Goal: Task Accomplishment & Management: Manage account settings

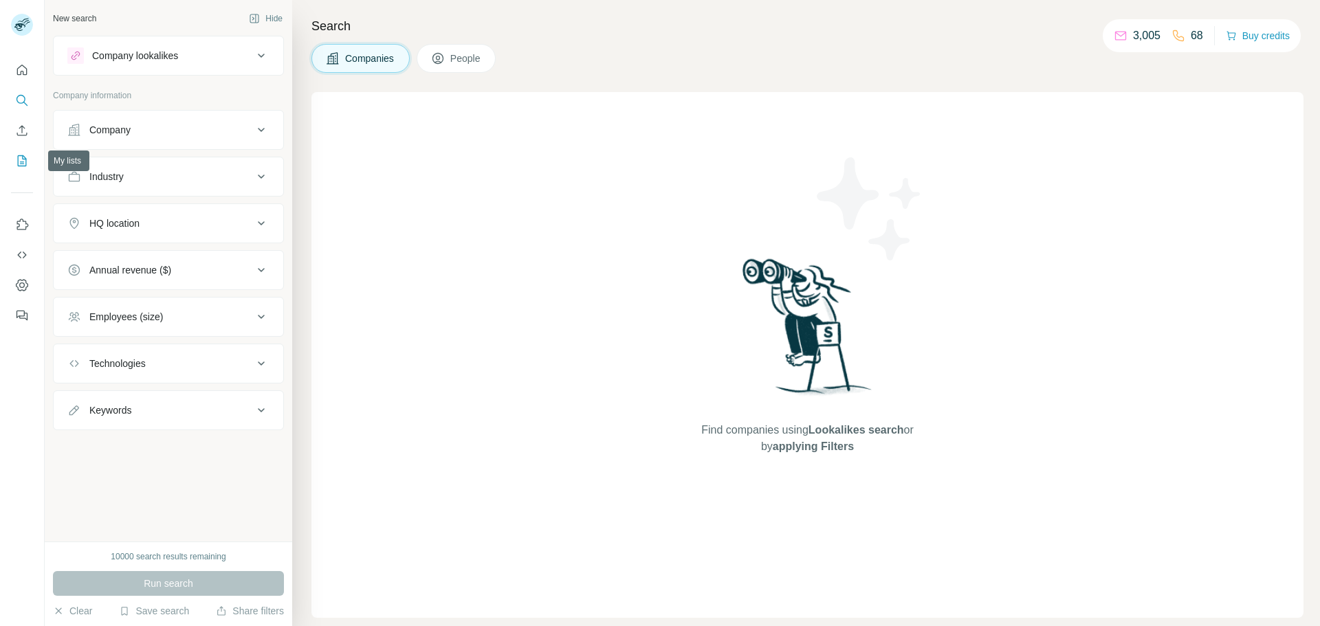
click at [24, 159] on icon "My lists" at bounding box center [23, 159] width 7 height 9
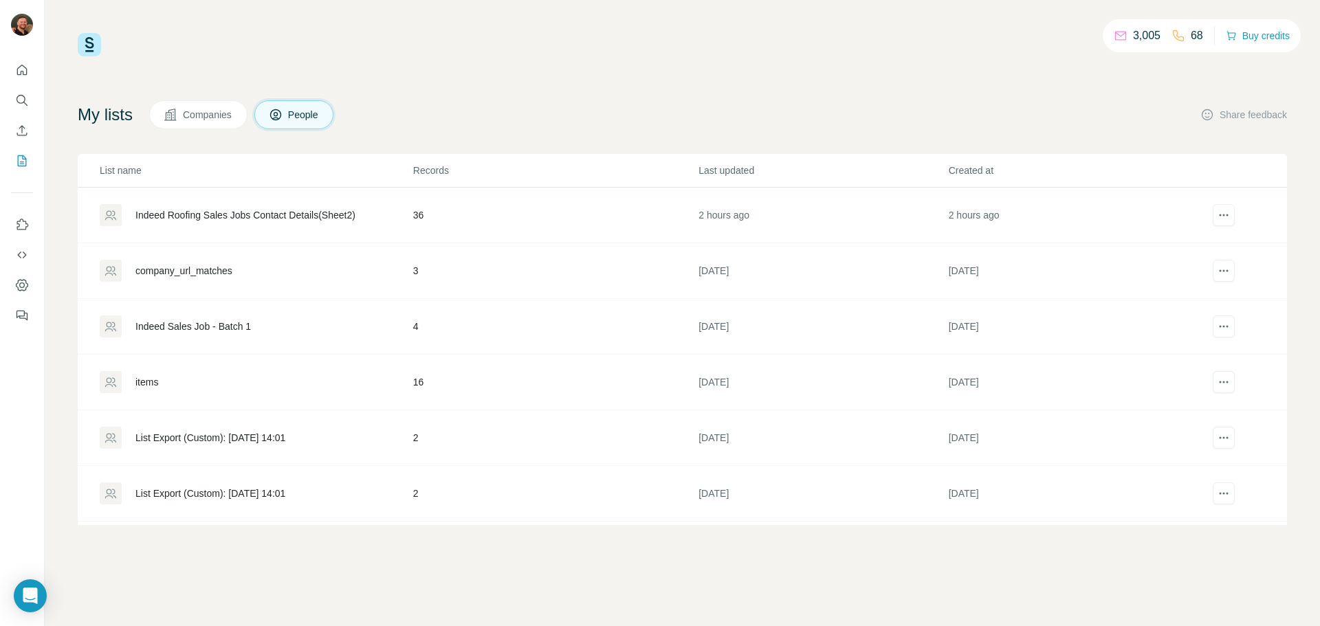
click at [280, 212] on div "Indeed Roofing Sales Jobs Contact Details(Sheet2)" at bounding box center [245, 215] width 220 height 14
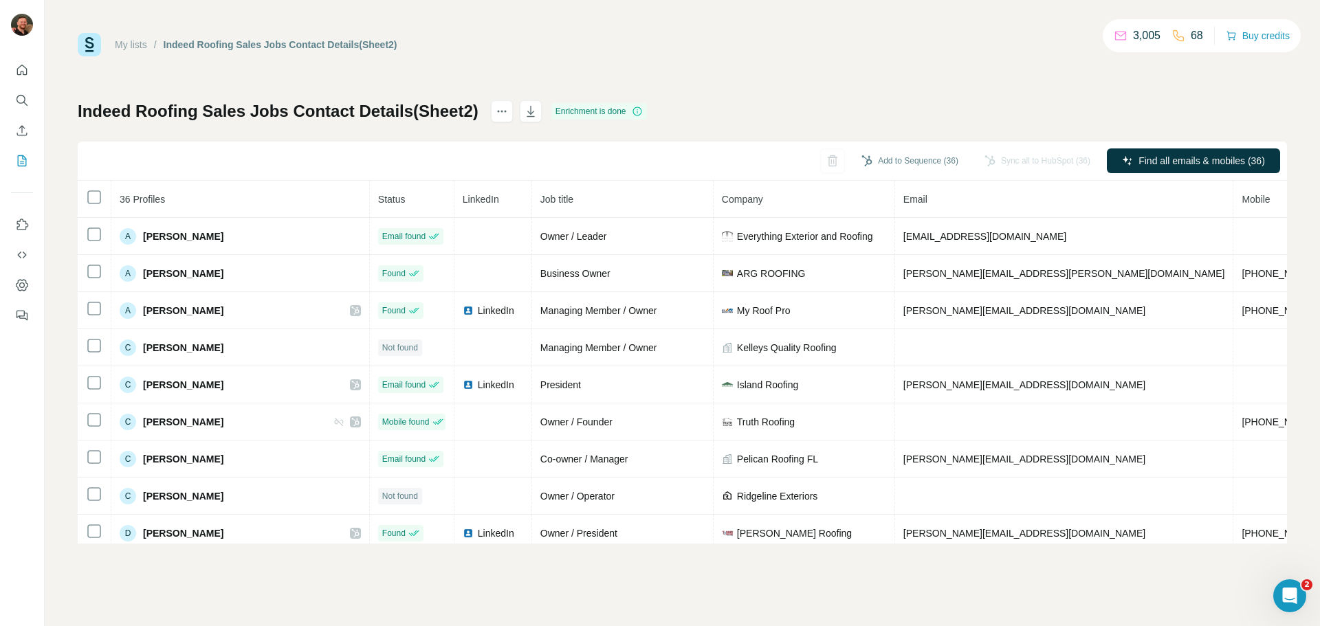
click at [773, 80] on div "My lists / Indeed Roofing Sales Jobs Contact Details(Sheet2) 3,005 68 Buy credi…" at bounding box center [682, 288] width 1209 height 511
click at [918, 157] on button "Add to Sequence (36)" at bounding box center [910, 161] width 116 height 21
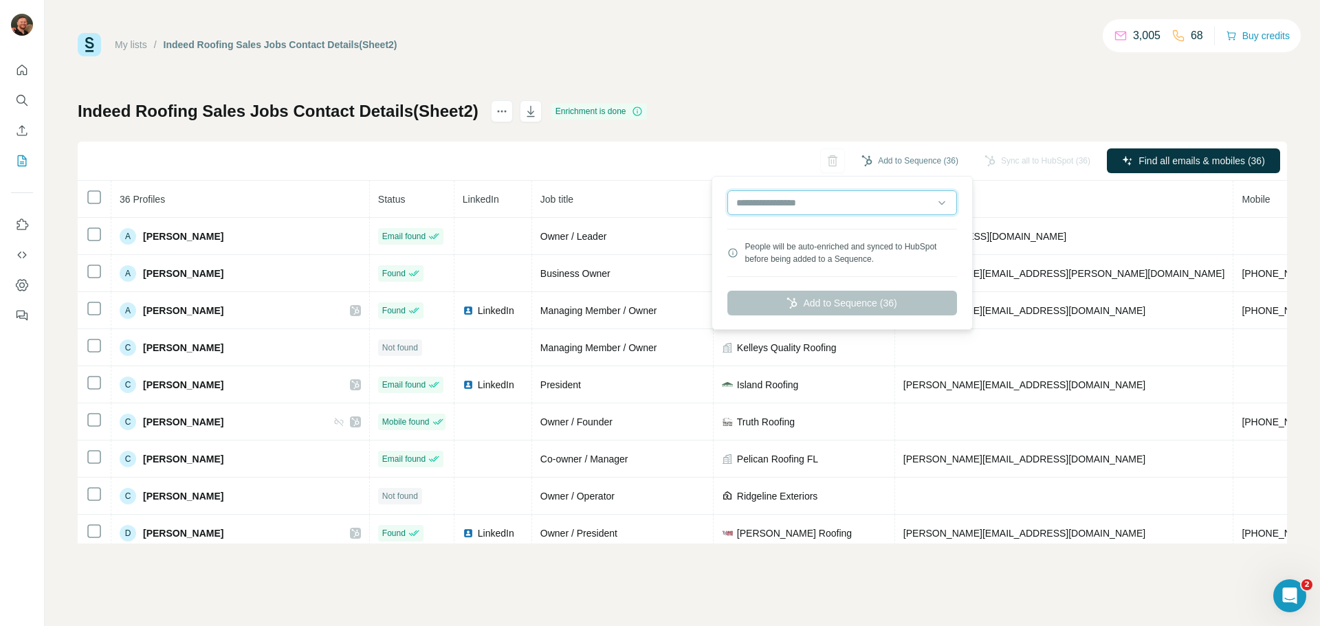
click at [815, 195] on input "text" at bounding box center [842, 202] width 230 height 25
type input "******"
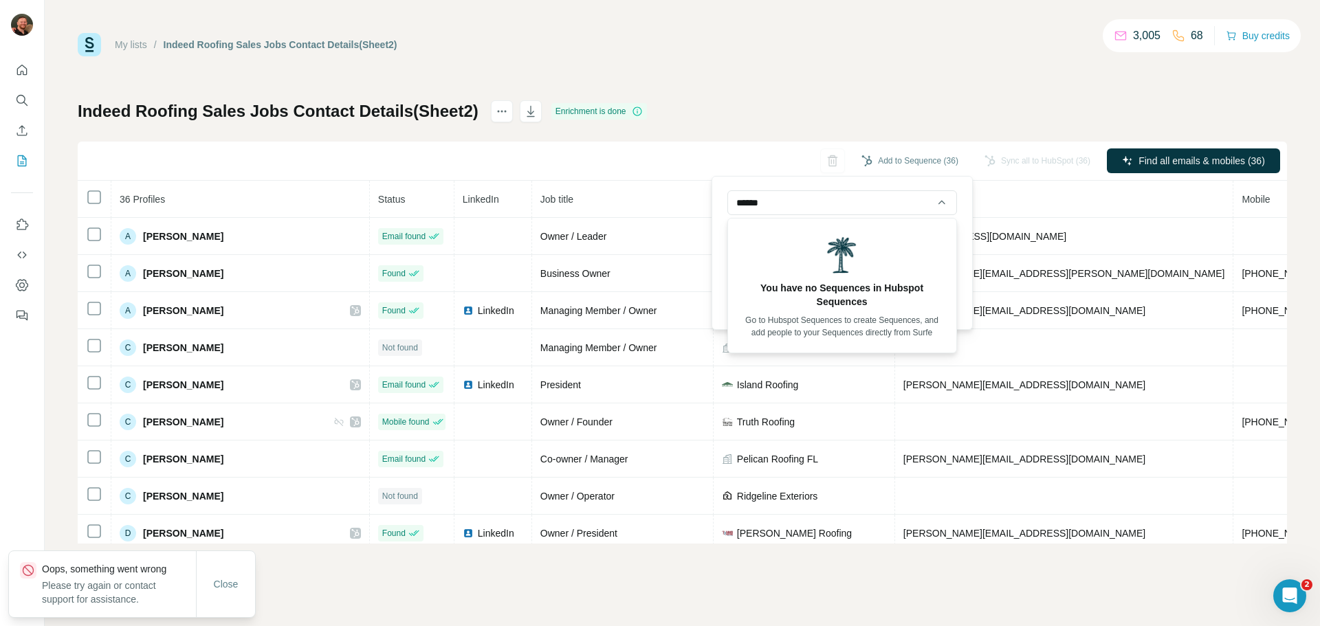
click at [836, 106] on div "Indeed Roofing Sales Jobs Contact Details(Sheet2) Enrichment is done Add to Seq…" at bounding box center [682, 321] width 1209 height 443
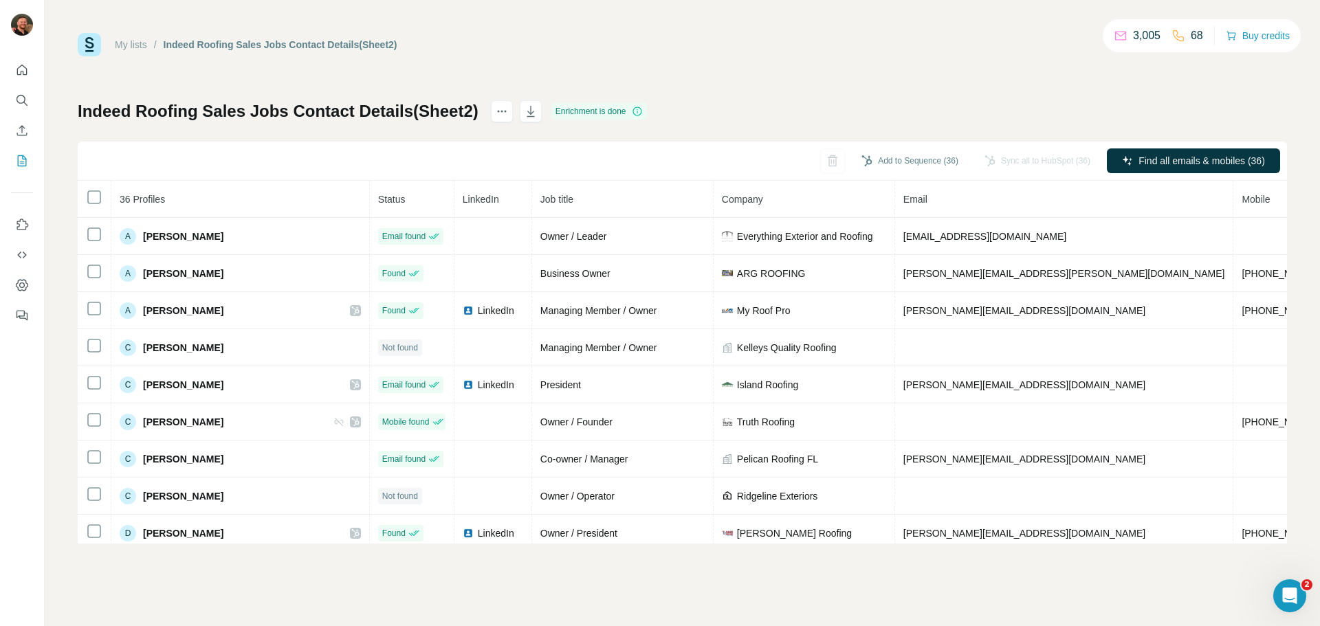
click at [790, 36] on div "My lists / Indeed Roofing Sales Jobs Contact Details(Sheet2) 3,005 68 Buy credi…" at bounding box center [682, 44] width 1209 height 23
